Goal: Task Accomplishment & Management: Use online tool/utility

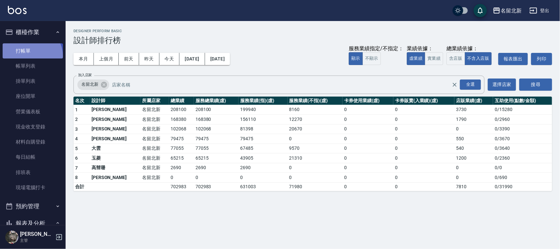
click at [31, 56] on link "打帳單" at bounding box center [33, 50] width 60 height 15
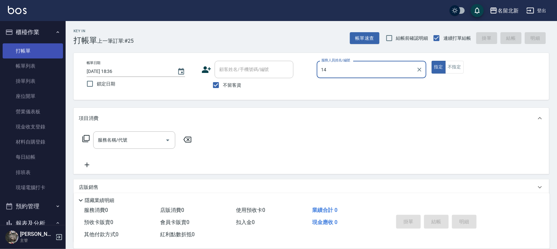
type input "14"
click at [432, 61] on button "指定" at bounding box center [439, 67] width 14 height 13
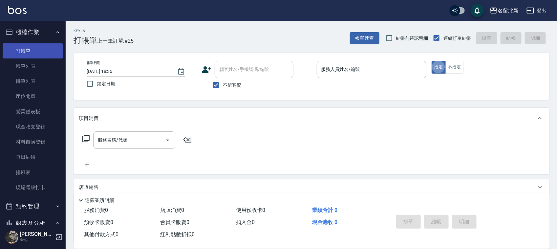
type button "true"
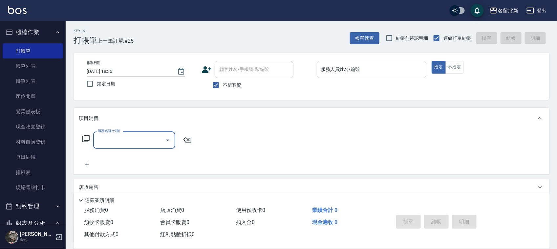
click at [360, 67] on input "服務人員姓名/編號" at bounding box center [372, 69] width 104 height 11
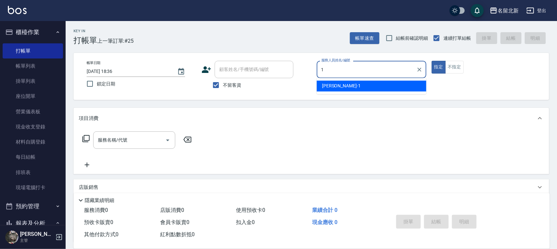
type input "[PERSON_NAME]-1"
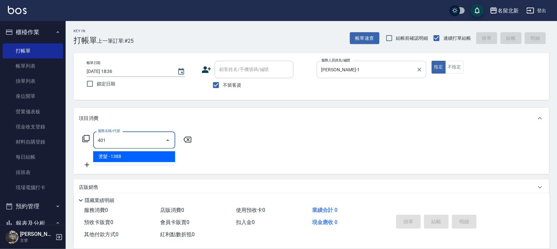
type input "燙髮(401)"
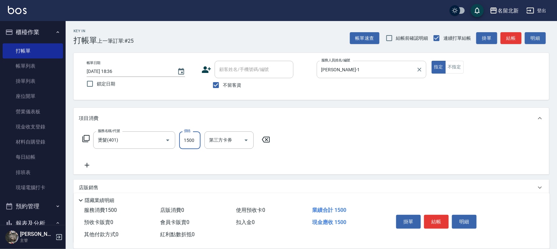
type input "1500"
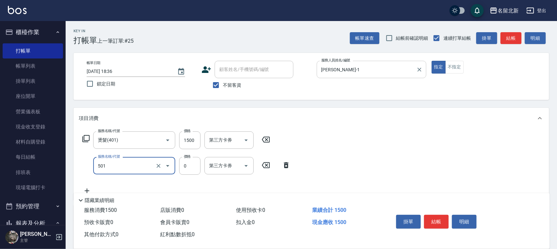
type input "染髮(501)"
type input "2580"
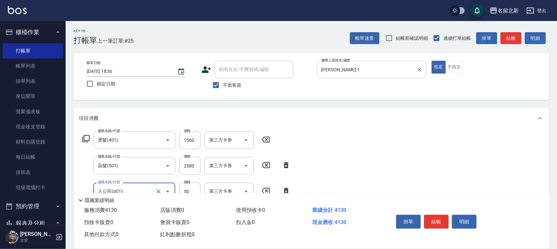
type input "入公司(p01)"
type input "120"
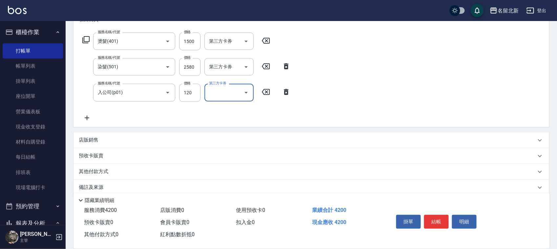
scroll to position [107, 0]
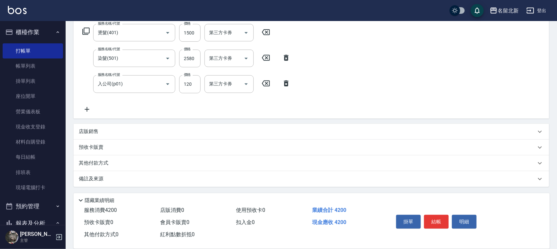
click at [97, 127] on div "店販銷售" at bounding box center [312, 132] width 476 height 16
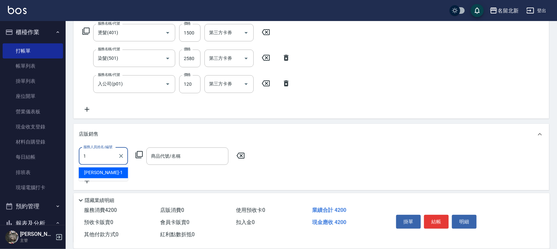
type input "[PERSON_NAME]-1"
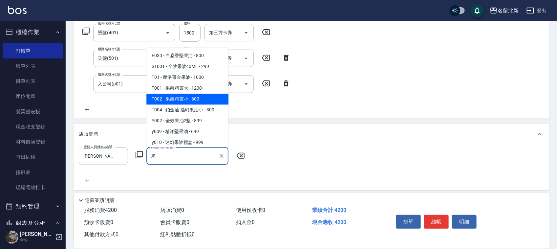
type input "果酸精靈小"
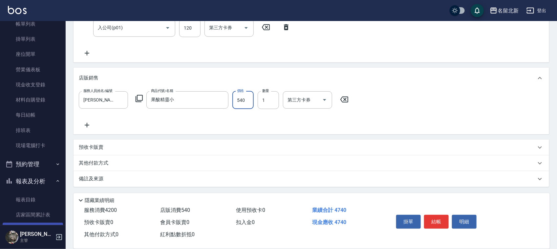
scroll to position [82, 0]
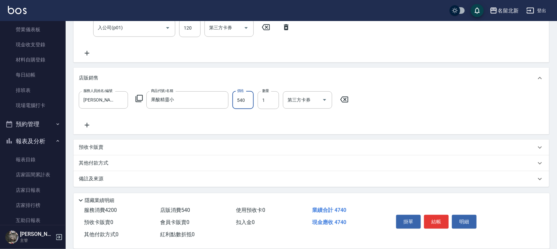
type input "540"
click at [100, 162] on p "其他付款方式" at bounding box center [95, 163] width 33 height 7
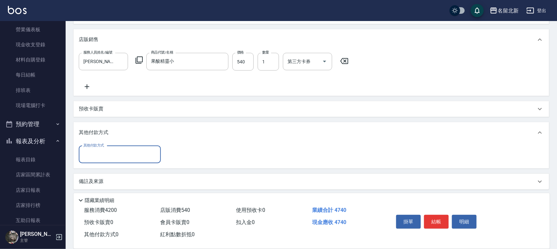
scroll to position [203, 0]
click at [103, 160] on div "其他付款方式" at bounding box center [120, 153] width 82 height 17
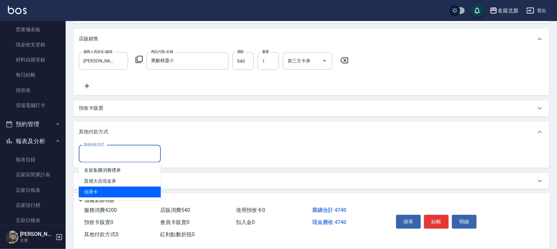
click at [110, 191] on span "信用卡" at bounding box center [120, 191] width 82 height 11
type input "信用卡"
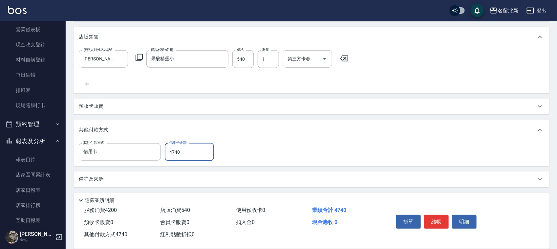
scroll to position [205, 0]
type input "4740"
click at [427, 219] on button "結帳" at bounding box center [436, 222] width 25 height 14
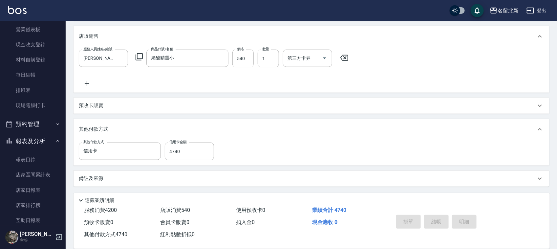
type input "[DATE] 18:40"
type input "2"
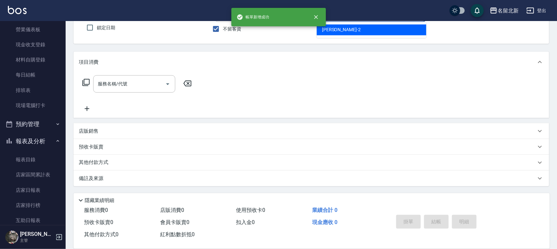
scroll to position [0, 0]
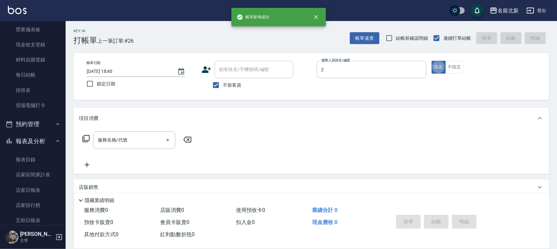
type input "[PERSON_NAME]-2"
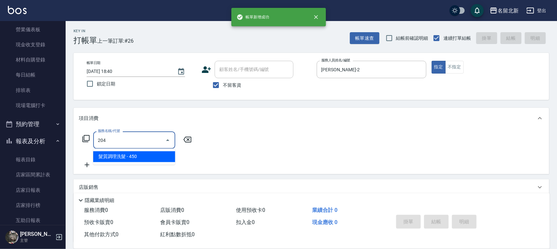
type input "髮質調理洗髮(204)"
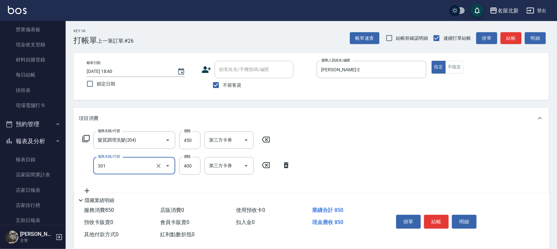
type input "造型剪髮(301)"
type input "380"
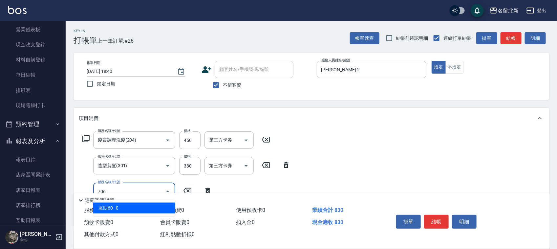
type input "互助60(706)"
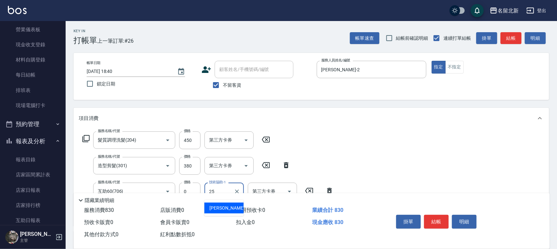
type input "禎禎-25"
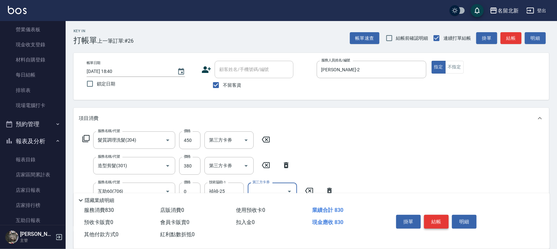
click at [428, 219] on button "結帳" at bounding box center [436, 222] width 25 height 14
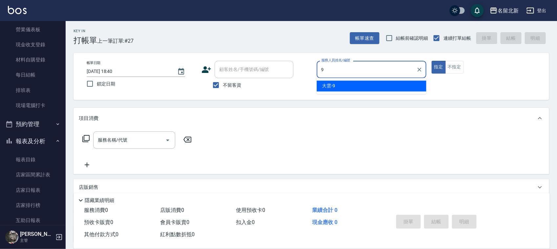
type input "大雲-9"
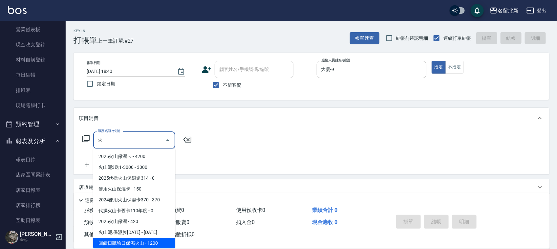
scroll to position [1, 0]
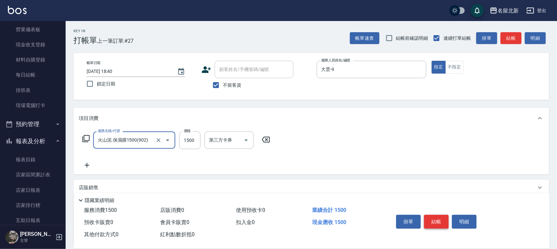
type input "1"
type input "火山泥.保濕膜1500(902)"
type input "1050"
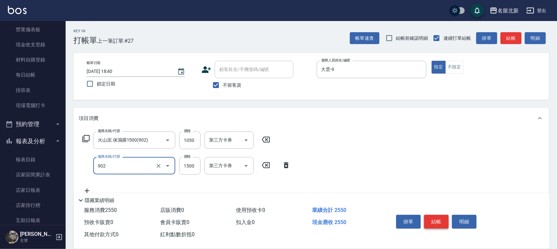
type input "火山泥.保濕膜1500(902)"
type input "1050"
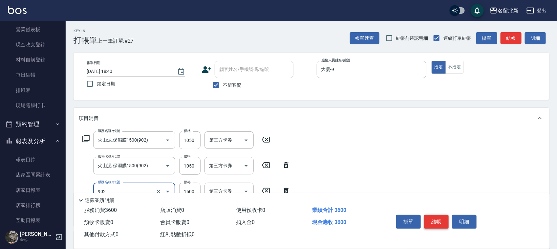
type input "火山泥.保濕膜1500(902)"
type input "1050"
type input "火山泥.保濕膜1500(902)"
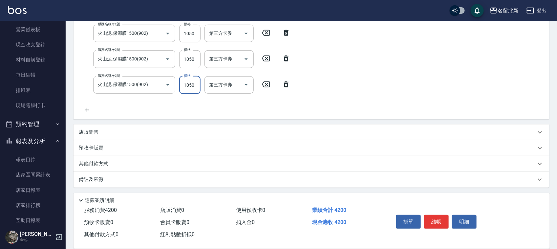
scroll to position [133, 0]
type input "1050"
drag, startPoint x: 96, startPoint y: 166, endPoint x: 103, endPoint y: 173, distance: 10.0
click at [103, 172] on div "項目消費 服務名稱/代號 火山泥.保濕膜1500(902) 服務名稱/代號 價格 1050 價格 第三方卡券 第三方卡券 服務名稱/代號 火山泥.保濕膜150…" at bounding box center [312, 81] width 476 height 212
click at [107, 160] on p "其他付款方式" at bounding box center [95, 163] width 33 height 7
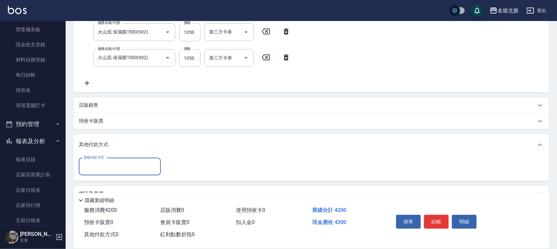
scroll to position [173, 0]
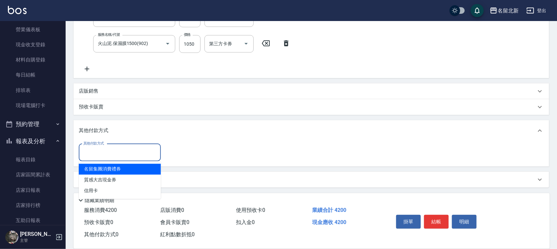
drag, startPoint x: 92, startPoint y: 156, endPoint x: 102, endPoint y: 176, distance: 22.6
click at [94, 160] on div "其他付款方式" at bounding box center [120, 152] width 82 height 17
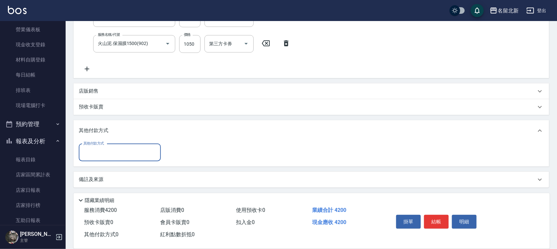
click at [110, 159] on div "其他付款方式" at bounding box center [120, 152] width 82 height 17
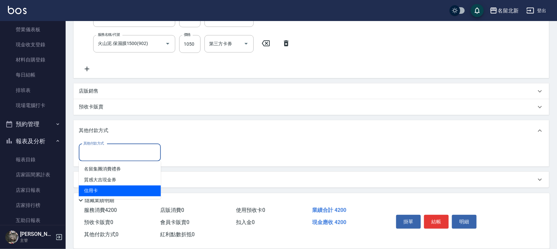
drag, startPoint x: 111, startPoint y: 183, endPoint x: 113, endPoint y: 188, distance: 5.3
click at [113, 188] on ul "名留集團消費禮券 質感大吉現金券 信用卡" at bounding box center [120, 180] width 82 height 38
click at [113, 188] on span "信用卡" at bounding box center [120, 190] width 82 height 11
type input "信用卡"
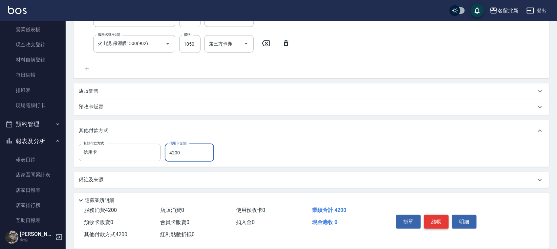
type input "4200"
click at [432, 215] on button "結帳" at bounding box center [436, 222] width 25 height 14
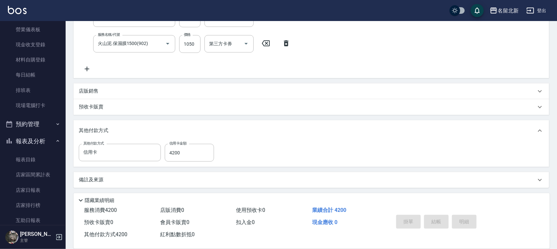
type input "[DATE] 18:41"
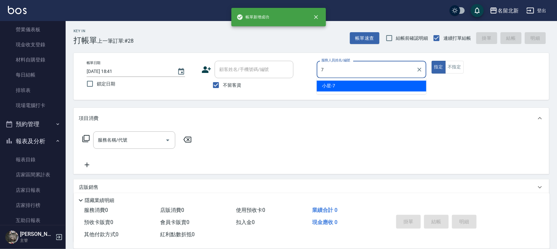
type input "小星-7"
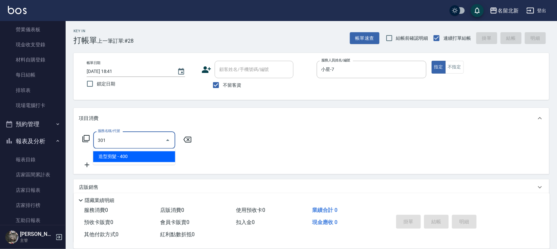
type input "造型剪髮(301)"
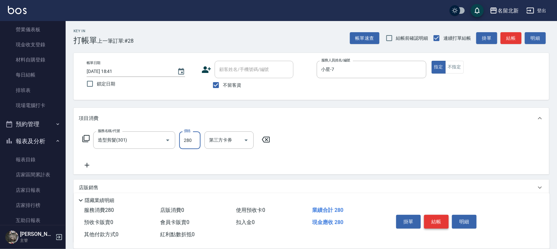
type input "280"
click at [444, 222] on button "結帳" at bounding box center [436, 222] width 25 height 14
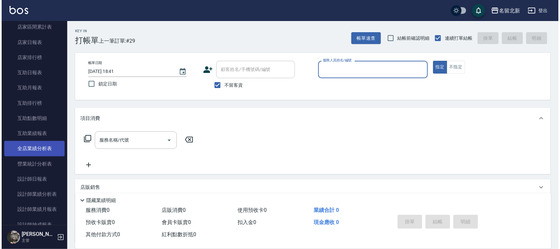
scroll to position [246, 0]
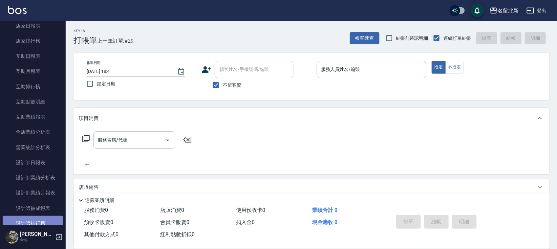
click at [44, 219] on link "設計師排行榜" at bounding box center [33, 223] width 60 height 15
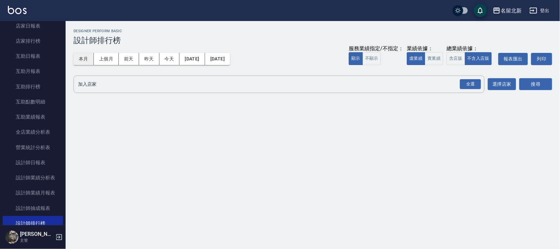
click at [85, 61] on button "本月" at bounding box center [84, 59] width 20 height 12
click at [478, 85] on div "全選" at bounding box center [470, 84] width 21 height 10
click at [544, 78] on button "搜尋" at bounding box center [536, 84] width 33 height 12
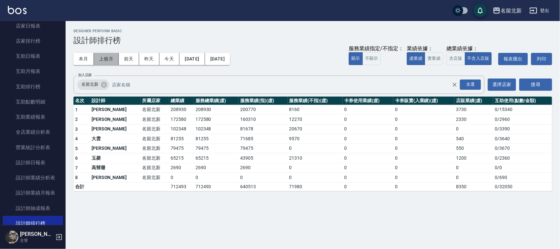
click at [110, 57] on button "上個月" at bounding box center [106, 59] width 25 height 12
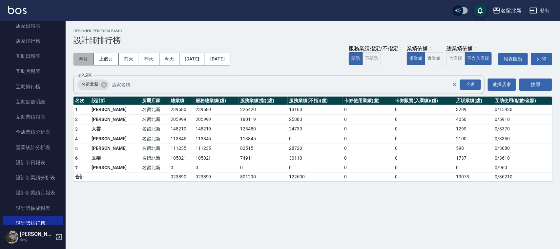
click at [87, 58] on button "本月" at bounding box center [84, 59] width 20 height 12
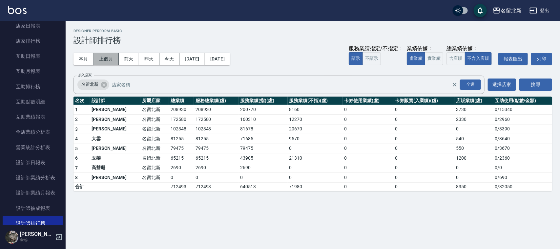
drag, startPoint x: 106, startPoint y: 58, endPoint x: 108, endPoint y: 64, distance: 6.9
click at [107, 61] on button "上個月" at bounding box center [106, 59] width 25 height 12
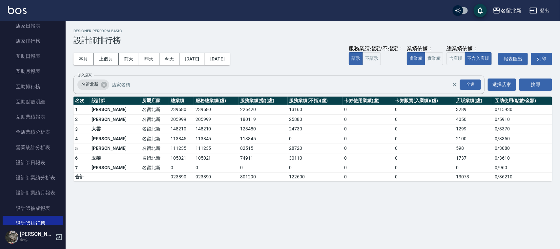
click at [86, 52] on div "本月 上個月 [DATE] [DATE] [DATE] [DATE] [DATE] 服務業績指定/不指定： 顯示 不顯示 業績依據： 虛業績 實業績 總業績依…" at bounding box center [313, 59] width 479 height 28
click at [85, 58] on button "本月" at bounding box center [84, 59] width 20 height 12
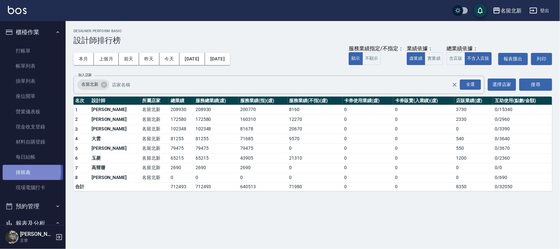
click at [25, 171] on link "排班表" at bounding box center [33, 172] width 60 height 15
